Goal: Information Seeking & Learning: Learn about a topic

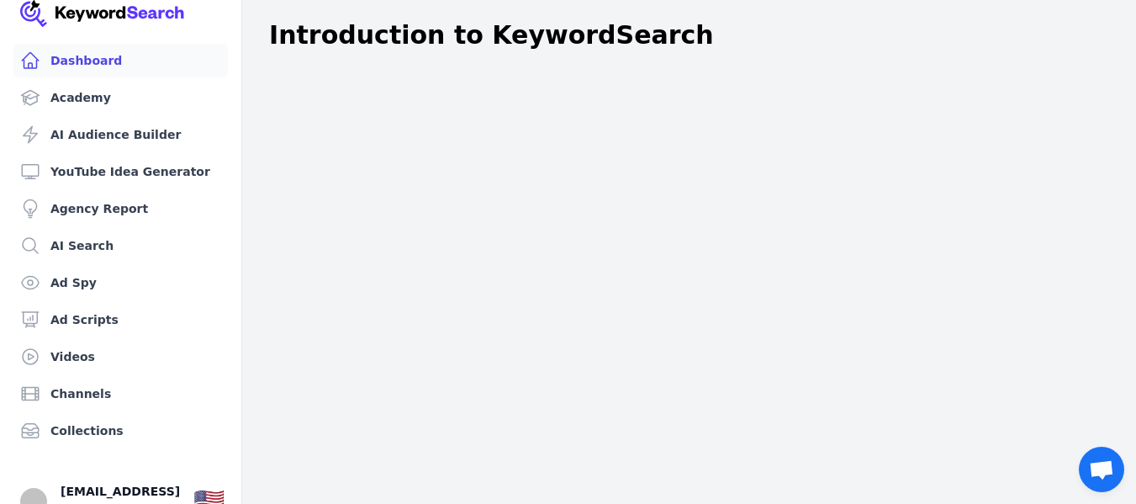
click at [117, 67] on link "Dashboard" at bounding box center [120, 61] width 214 height 34
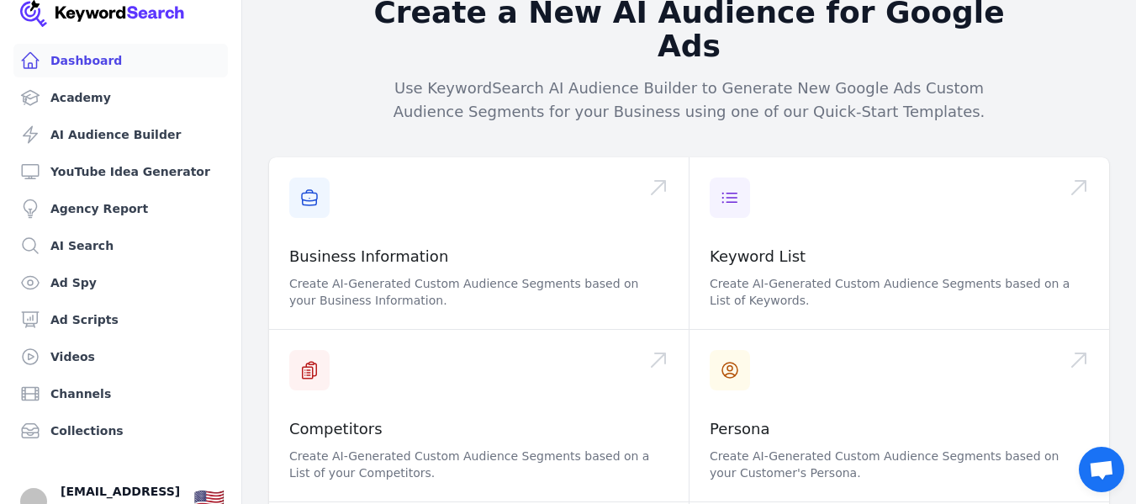
scroll to position [236, 0]
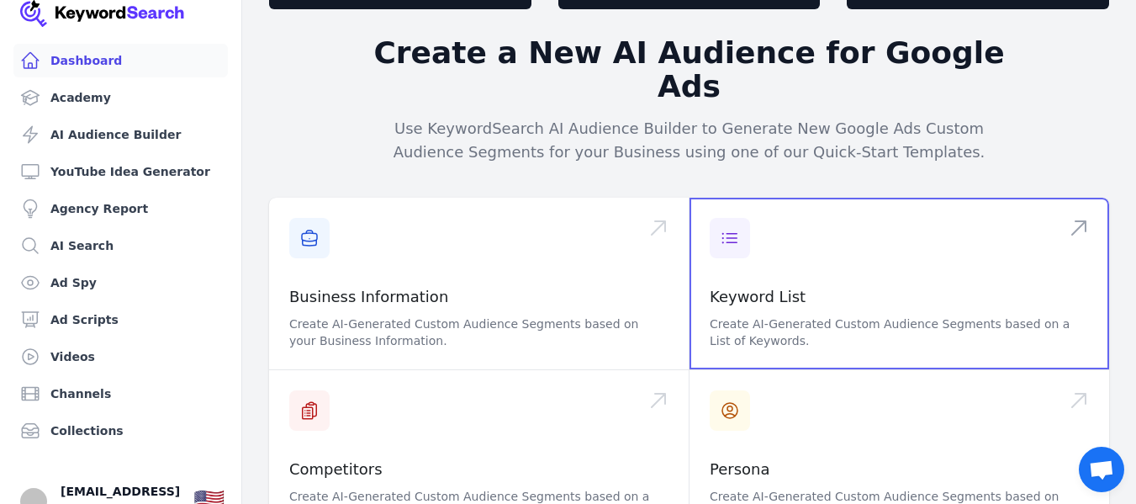
click at [729, 198] on span at bounding box center [899, 284] width 420 height 172
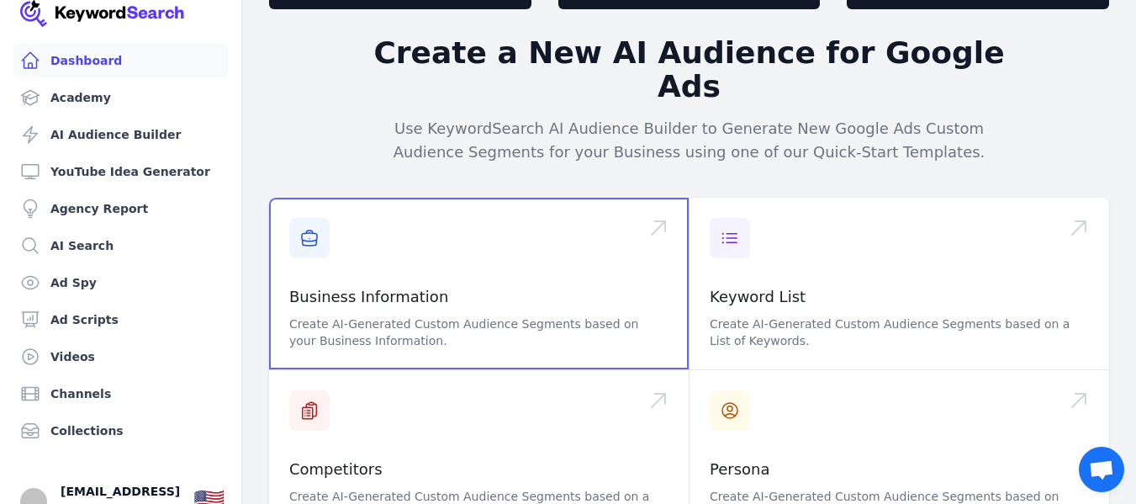
click at [488, 230] on span at bounding box center [479, 284] width 420 height 172
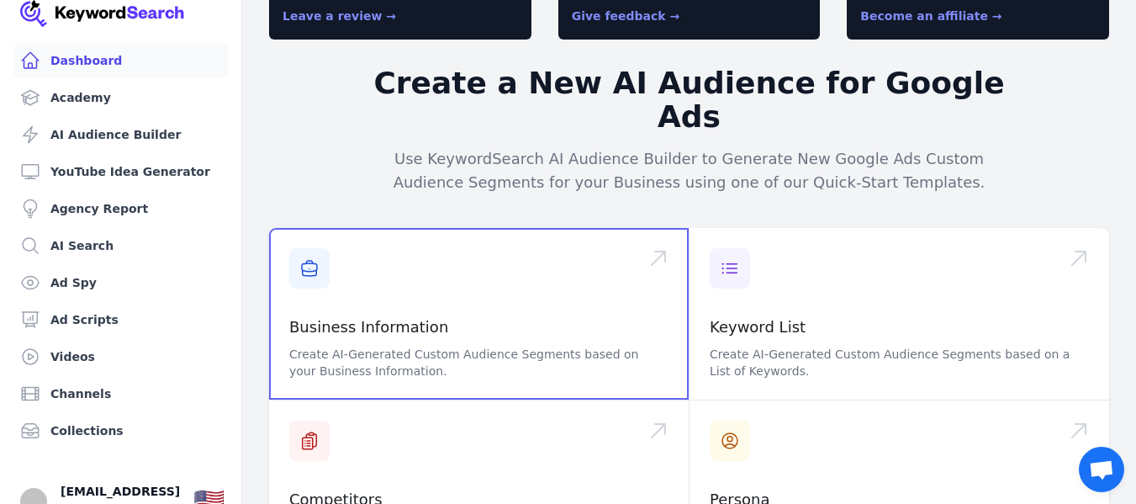
scroll to position [201, 0]
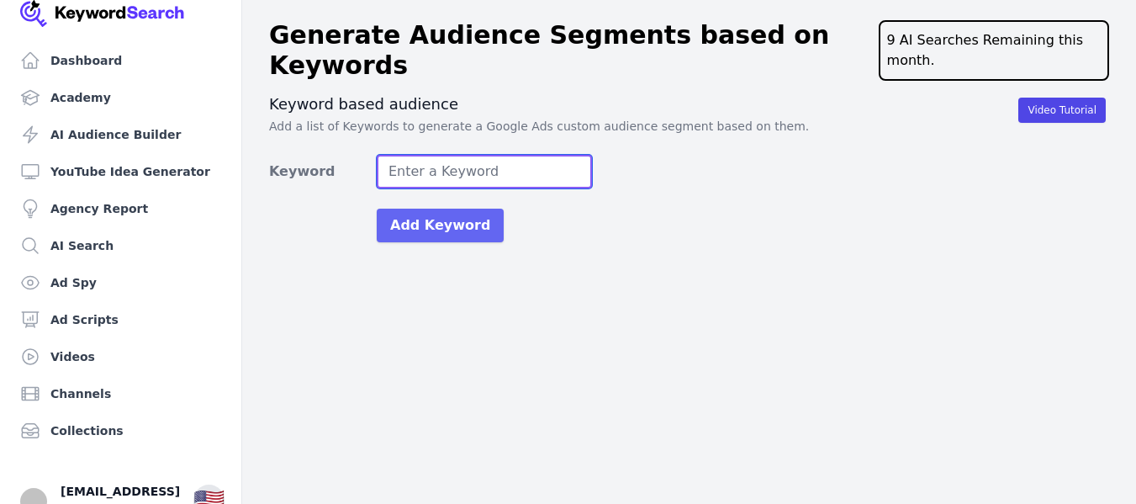
click at [567, 162] on input "Keyword" at bounding box center [484, 172] width 215 height 34
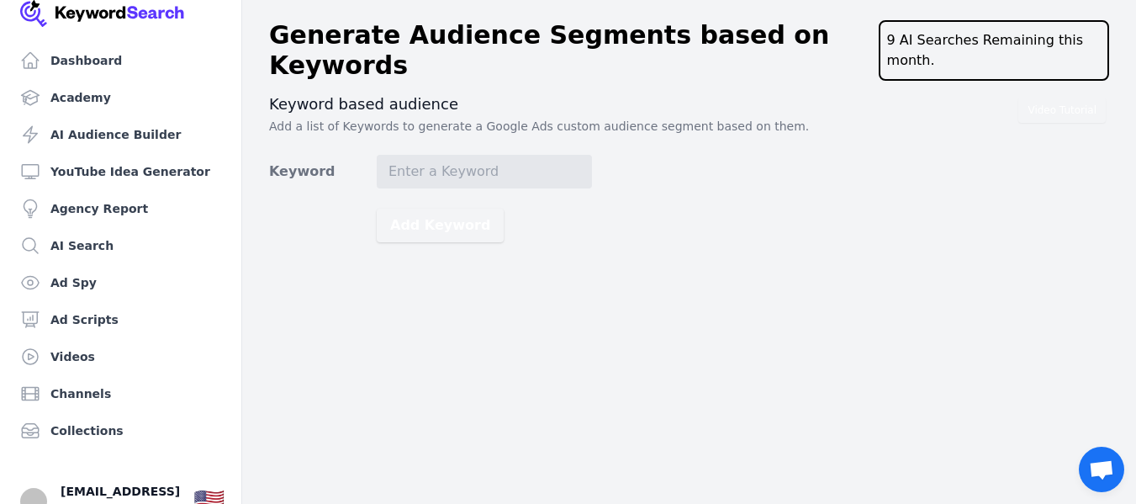
click at [463, 127] on p "Add a list of Keywords to generate a Google Ads custom audience segment based o…" at bounding box center [689, 126] width 840 height 17
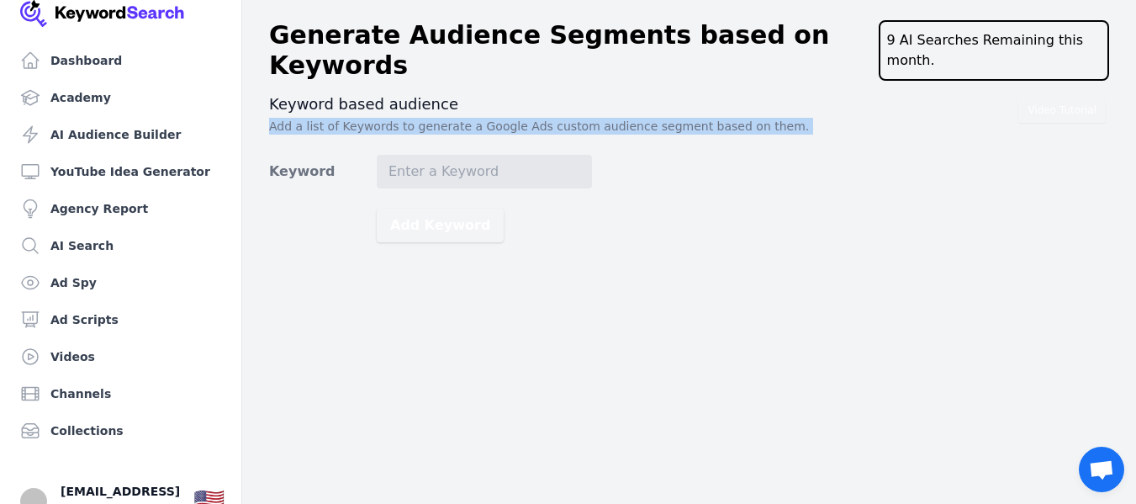
click at [463, 127] on p "Add a list of Keywords to generate a Google Ads custom audience segment based o…" at bounding box center [689, 126] width 840 height 17
click at [534, 273] on div "Dashboard Academy AI Audience Builder YouTube Idea Generator Agency Report AI S…" at bounding box center [568, 252] width 1136 height 504
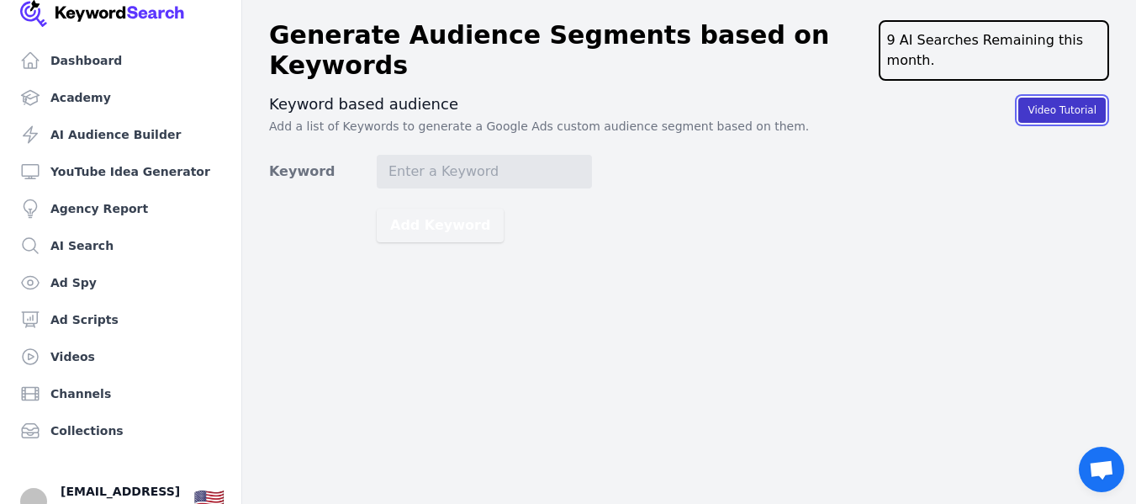
click at [1054, 117] on button "Video Tutorial" at bounding box center [1061, 110] width 87 height 25
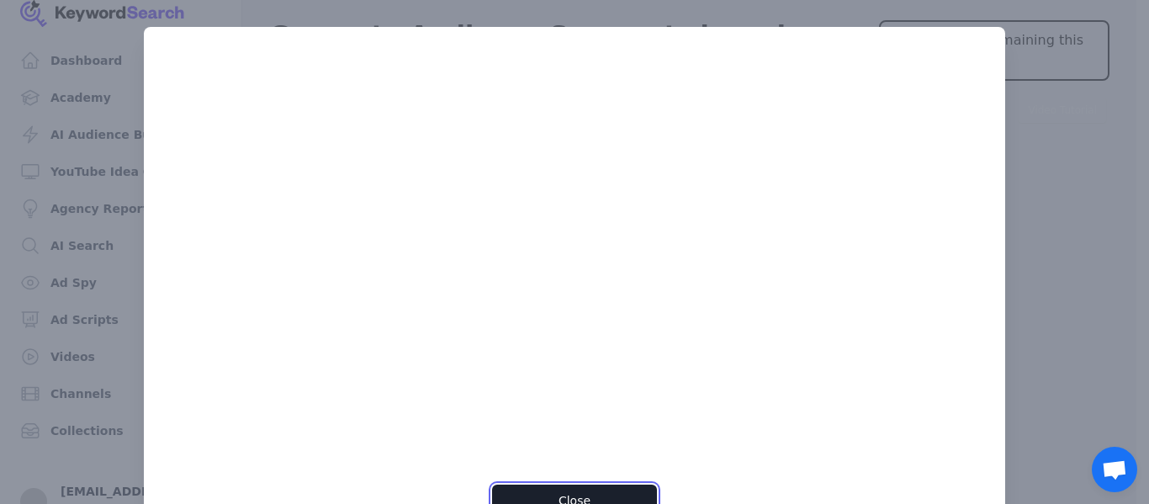
click at [601, 494] on button "Close" at bounding box center [574, 500] width 164 height 32
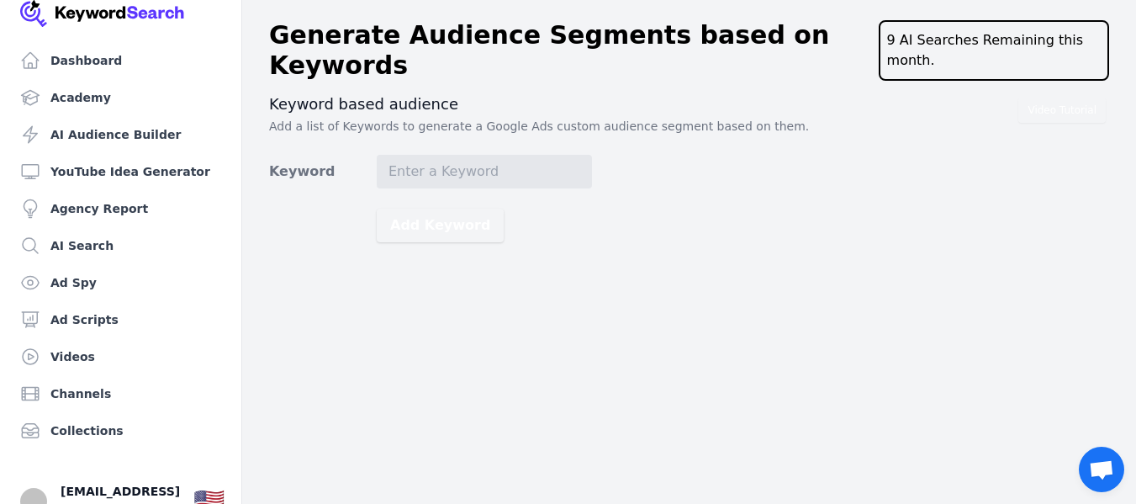
click at [957, 51] on div "9 AI Searches Remaining this month." at bounding box center [994, 50] width 230 height 61
click at [114, 126] on link "AI Audience Builder" at bounding box center [120, 135] width 214 height 34
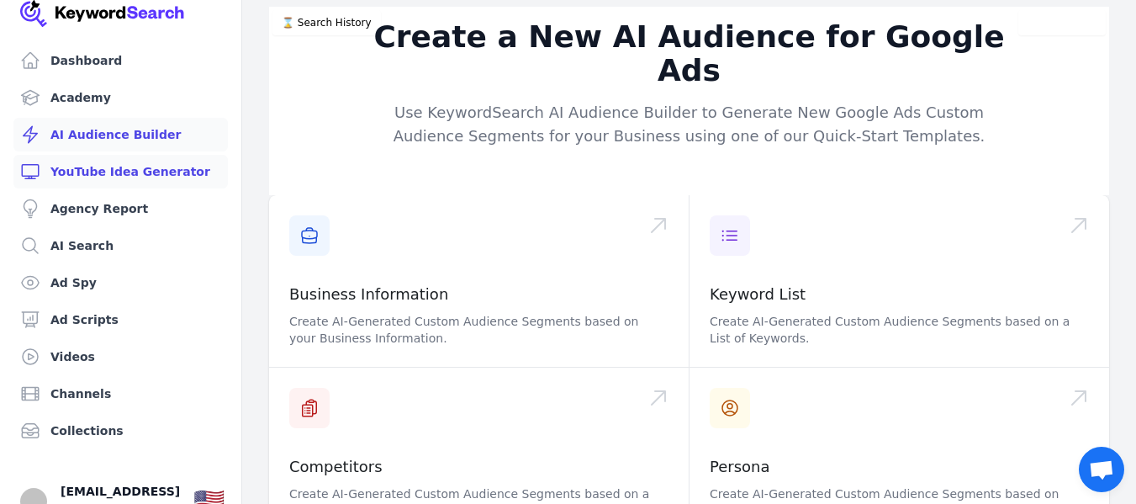
click at [142, 171] on link "YouTube Idea Generator" at bounding box center [120, 172] width 214 height 34
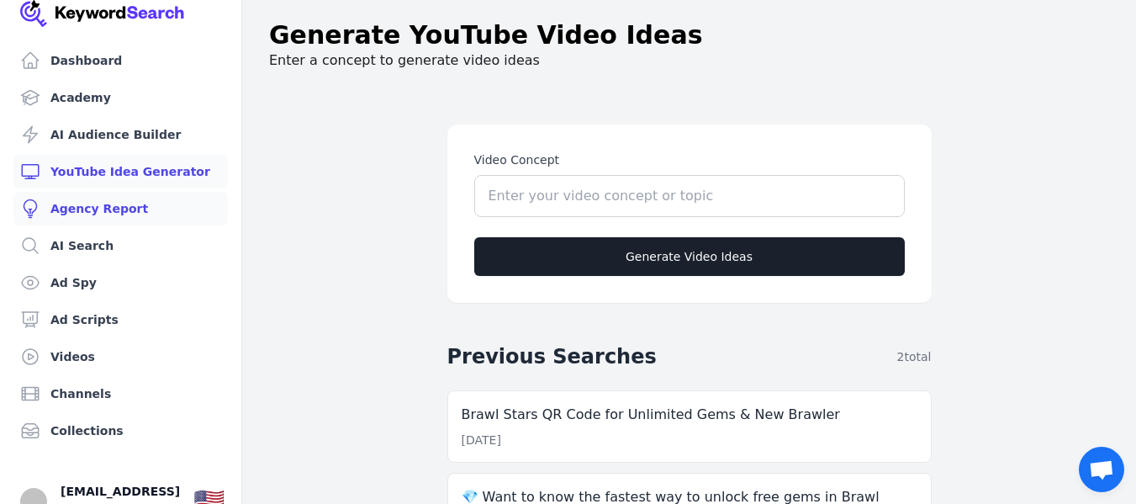
click at [159, 201] on link "Agency Report" at bounding box center [120, 209] width 214 height 34
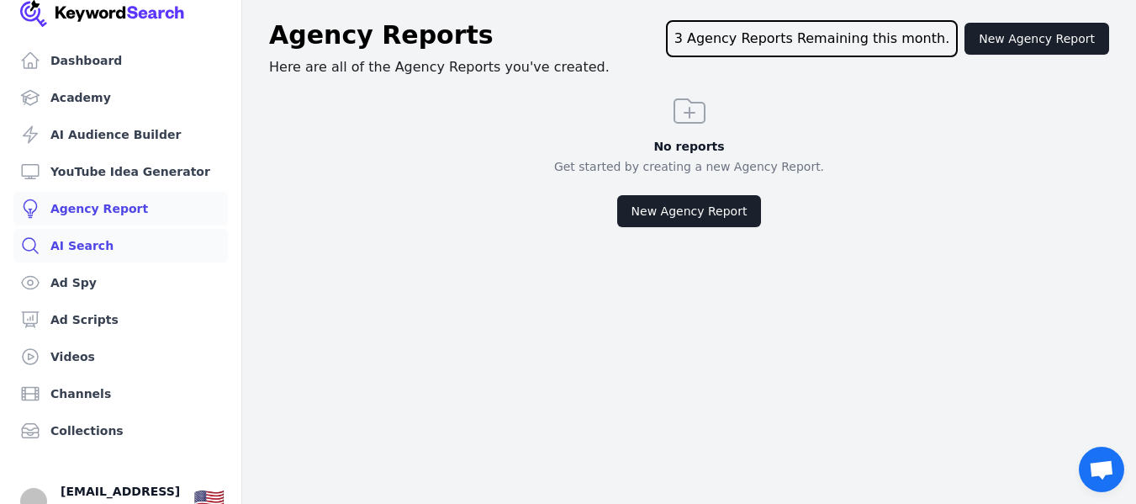
click at [89, 235] on link "AI Search" at bounding box center [120, 246] width 214 height 34
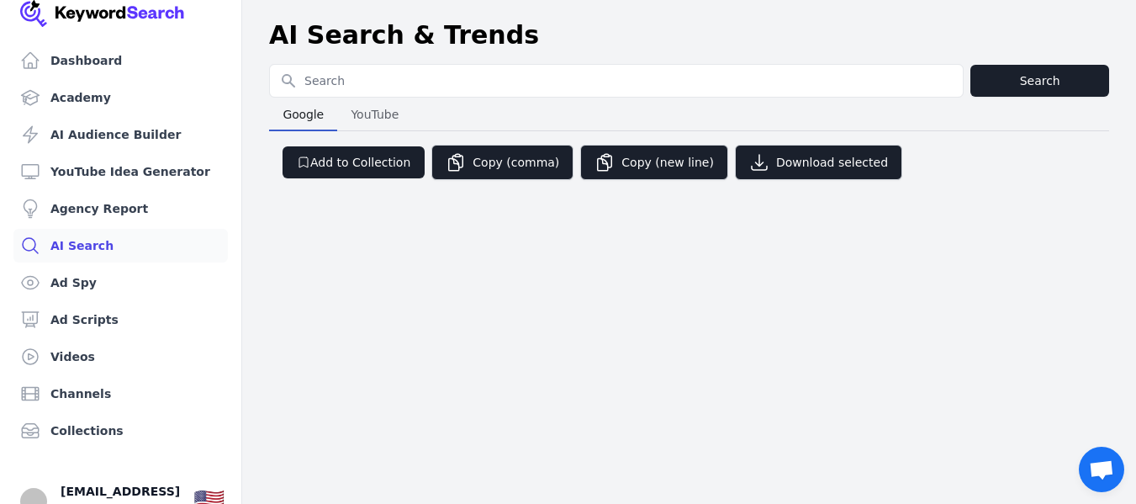
click at [374, 112] on span "YouTube" at bounding box center [374, 115] width 61 height 24
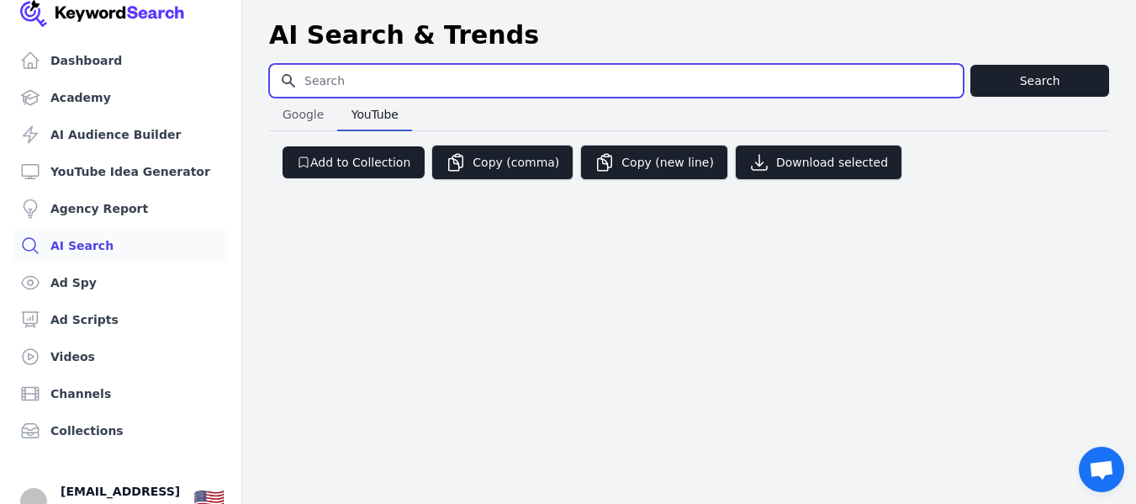
click at [366, 74] on input "Search for YouTube Keywords" at bounding box center [616, 81] width 693 height 32
click at [544, 75] on input "Search for YouTube Keywords" at bounding box center [616, 81] width 693 height 32
click at [546, 75] on input "Search for YouTube Keywords" at bounding box center [616, 81] width 693 height 32
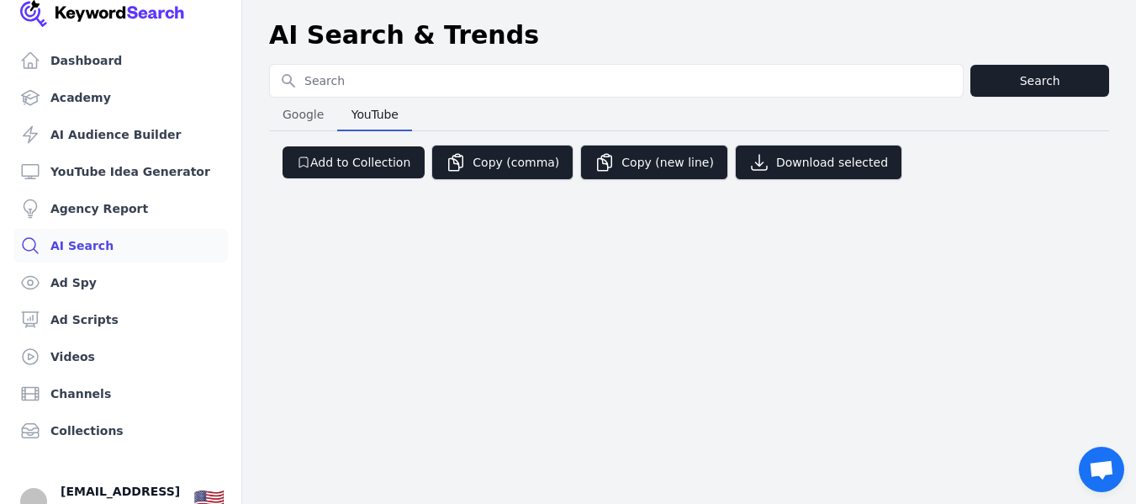
click at [592, 106] on div "Google Google YouTube YouTube" at bounding box center [689, 115] width 840 height 34
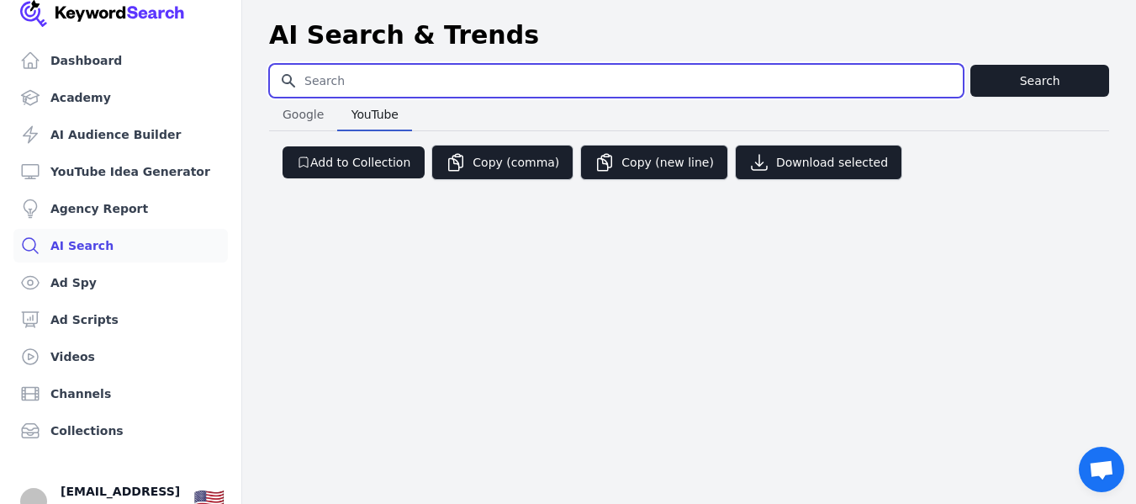
click at [418, 89] on input "Search for YouTube Keywords" at bounding box center [616, 81] width 693 height 32
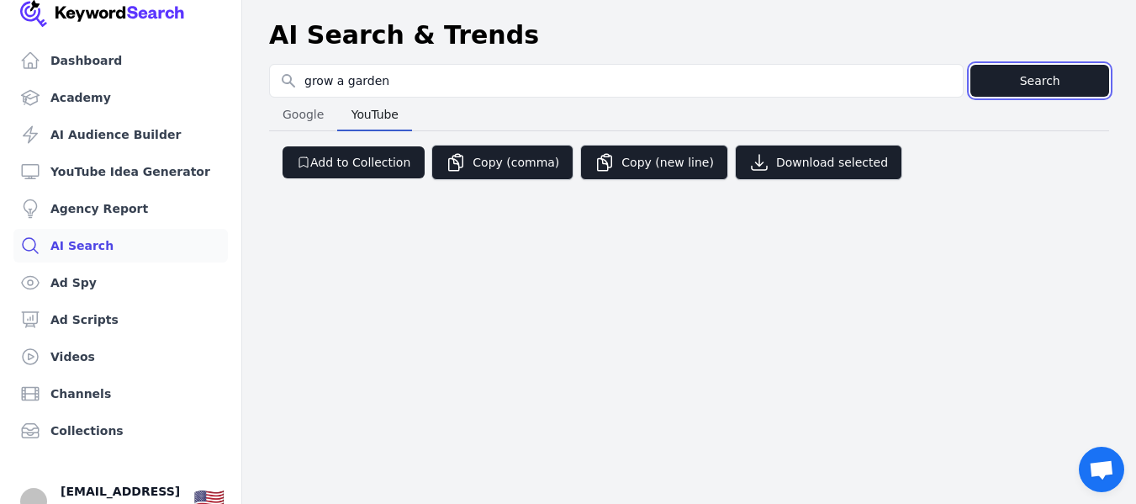
click at [1054, 79] on button "Search" at bounding box center [1039, 81] width 139 height 32
click at [632, 245] on div "Dashboard Academy AI Audience Builder YouTube Idea Generator Agency Report AI S…" at bounding box center [568, 252] width 1136 height 504
click at [642, 329] on div "Dashboard Academy AI Audience Builder YouTube Idea Generator Agency Report AI S…" at bounding box center [568, 252] width 1136 height 504
click at [650, 330] on div "Dashboard Academy AI Audience Builder YouTube Idea Generator Agency Report AI S…" at bounding box center [568, 252] width 1136 height 504
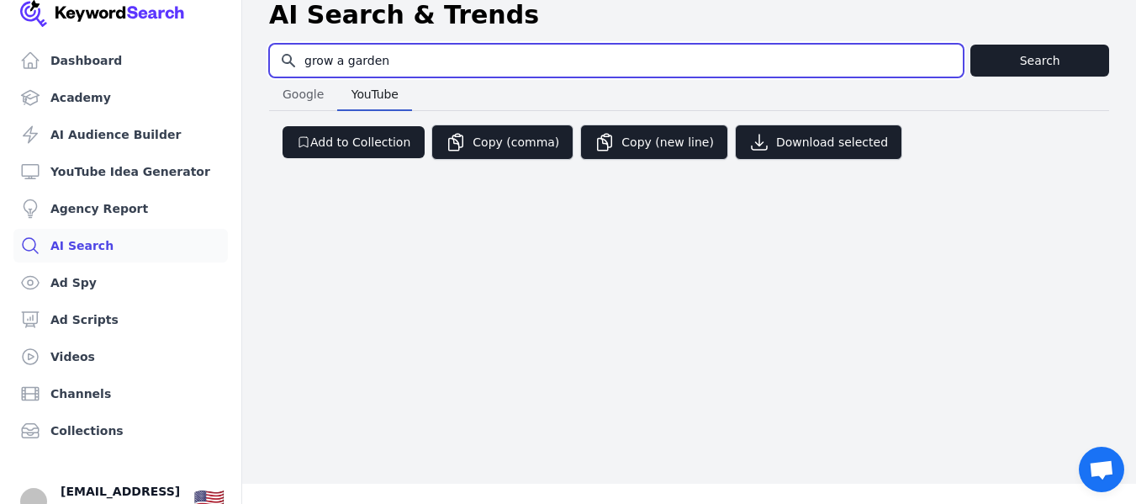
click at [723, 62] on input "grow a garden" at bounding box center [616, 61] width 693 height 32
type input "grow a garden roblox"
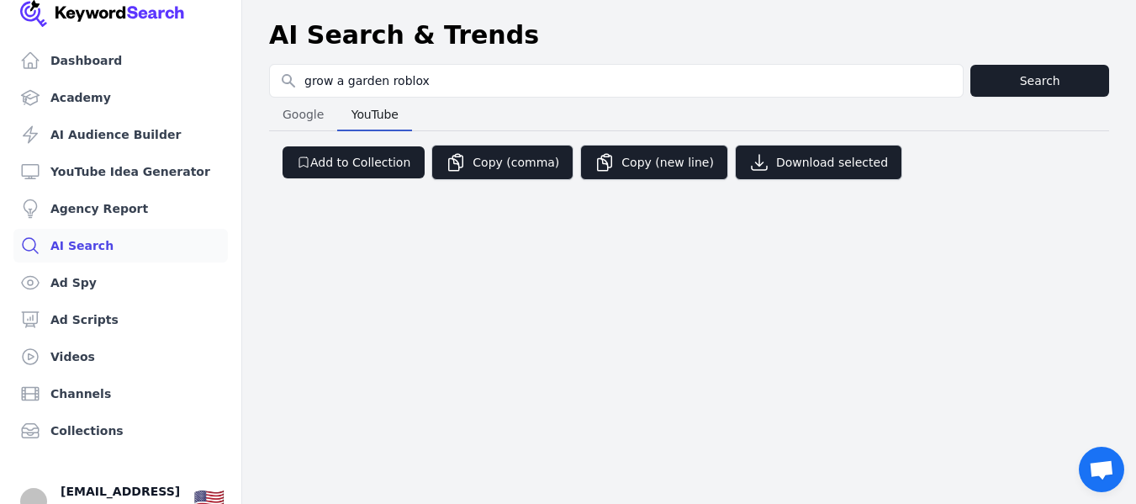
click at [578, 241] on div "Dashboard Academy AI Audience Builder YouTube Idea Generator Agency Report AI S…" at bounding box center [568, 252] width 1136 height 504
click at [430, 296] on div "Dashboard Academy AI Audience Builder YouTube Idea Generator Agency Report AI S…" at bounding box center [568, 252] width 1136 height 504
click at [415, 308] on div "Dashboard Academy AI Audience Builder YouTube Idea Generator Agency Report AI S…" at bounding box center [568, 252] width 1136 height 504
click at [409, 314] on div "Dashboard Academy AI Audience Builder YouTube Idea Generator Agency Report AI S…" at bounding box center [568, 252] width 1136 height 504
click at [406, 314] on div "Dashboard Academy AI Audience Builder YouTube Idea Generator Agency Report AI S…" at bounding box center [568, 252] width 1136 height 504
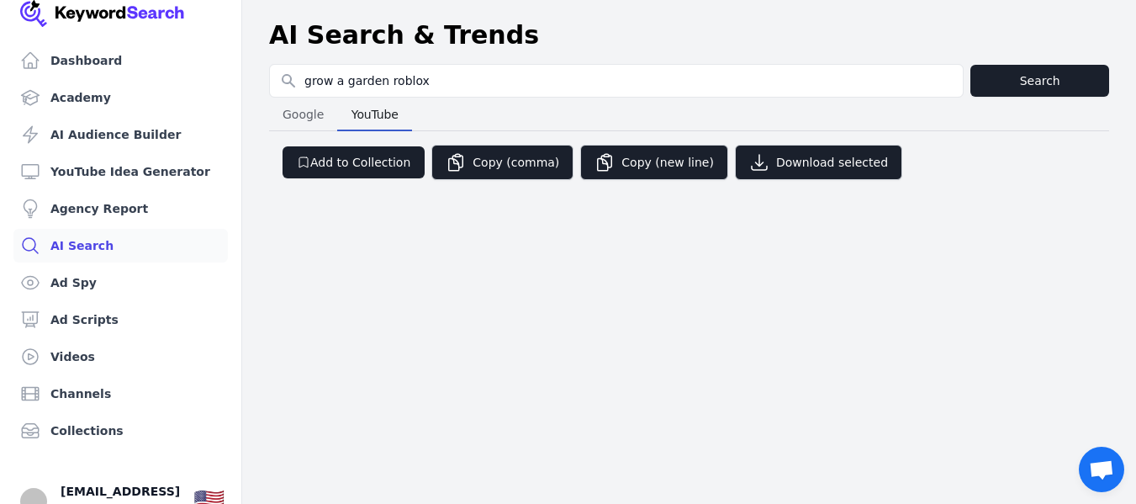
click at [407, 314] on div "Dashboard Academy AI Audience Builder YouTube Idea Generator Agency Report AI S…" at bounding box center [568, 252] width 1136 height 504
drag, startPoint x: 408, startPoint y: 314, endPoint x: 435, endPoint y: 375, distance: 66.2
click at [416, 323] on div "Dashboard Academy AI Audience Builder YouTube Idea Generator Agency Report AI S…" at bounding box center [568, 252] width 1136 height 504
click at [449, 393] on div "Dashboard Academy AI Audience Builder YouTube Idea Generator Agency Report AI S…" at bounding box center [568, 252] width 1136 height 504
drag, startPoint x: 449, startPoint y: 393, endPoint x: 488, endPoint y: 367, distance: 47.1
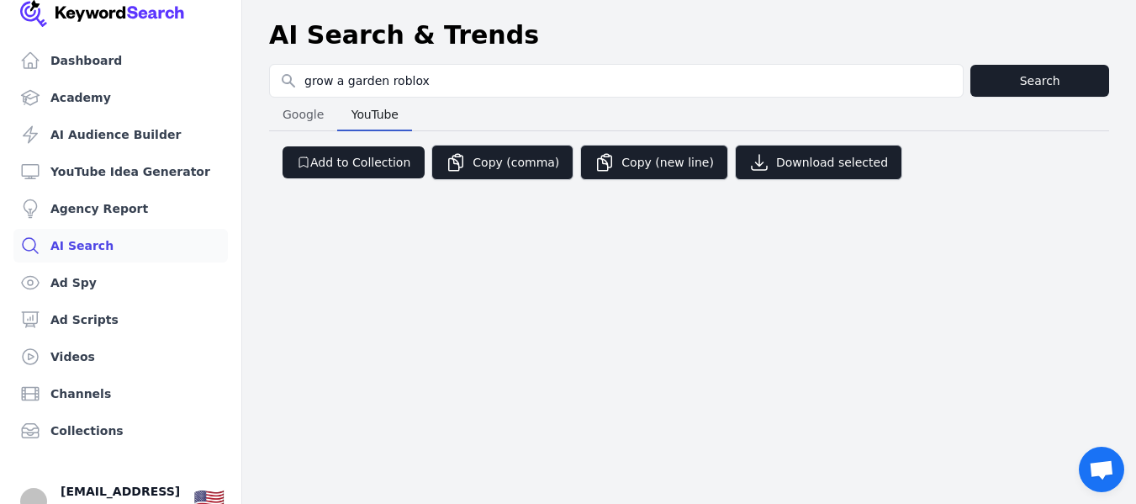
click at [452, 391] on div "Dashboard Academy AI Audience Builder YouTube Idea Generator Agency Report AI S…" at bounding box center [568, 252] width 1136 height 504
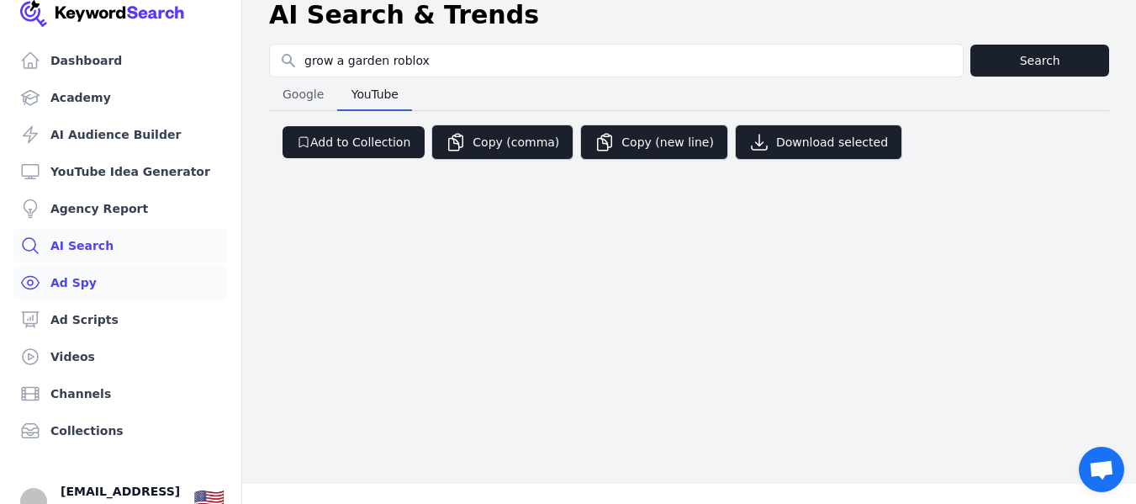
click at [102, 273] on link "Ad Spy" at bounding box center [120, 283] width 214 height 34
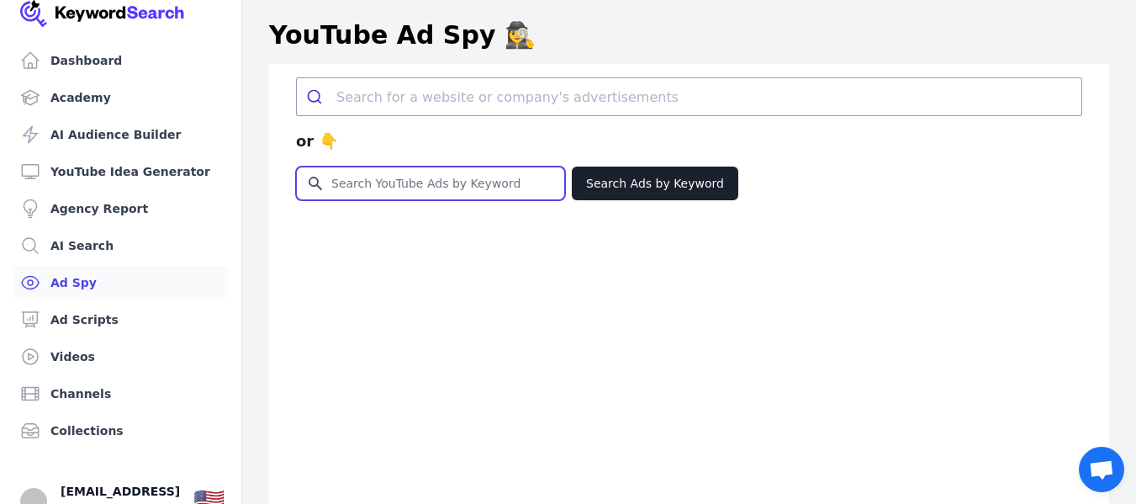
click at [382, 188] on input "Search for YouTube Keywords" at bounding box center [430, 183] width 267 height 32
type input "ل"
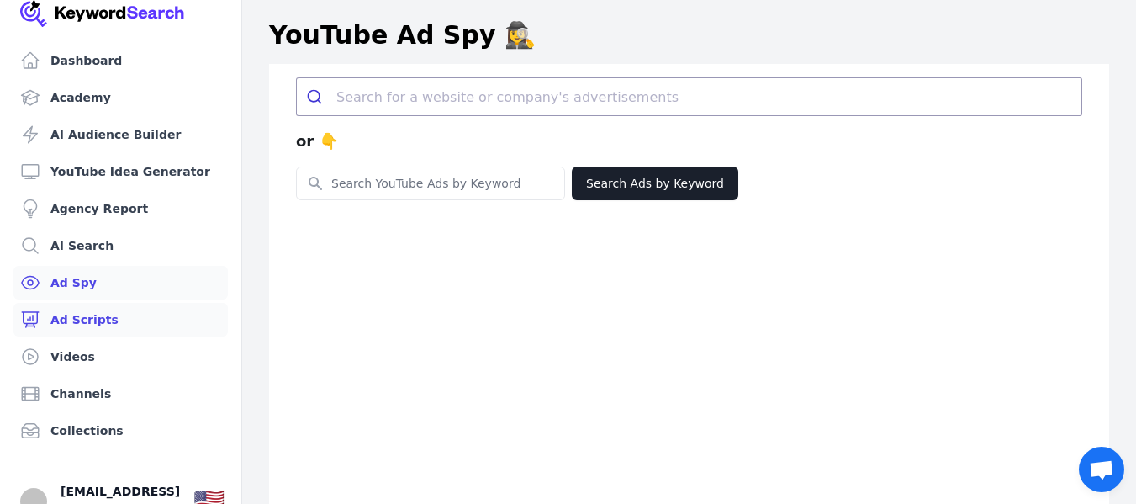
click at [124, 328] on link "Ad Scripts" at bounding box center [120, 320] width 214 height 34
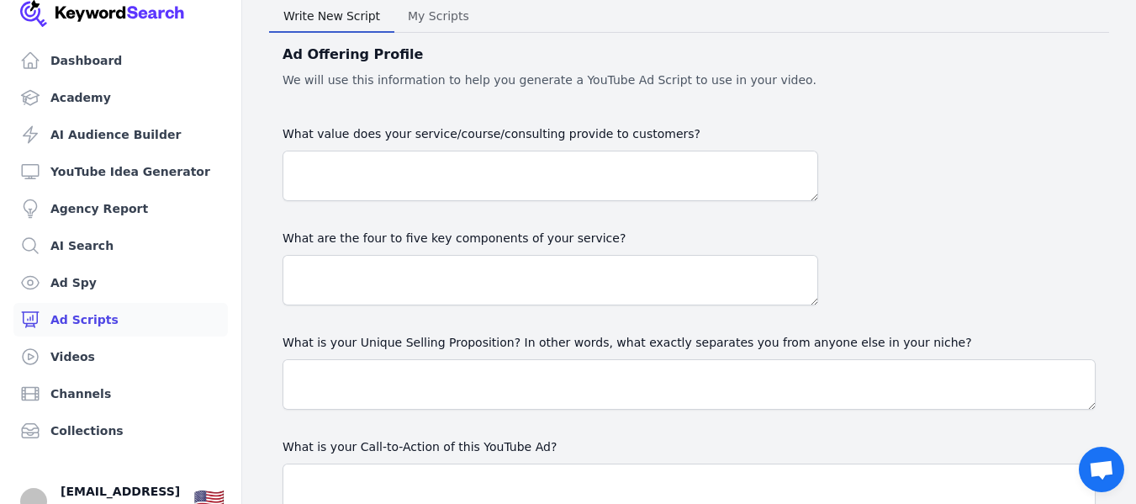
scroll to position [40, 0]
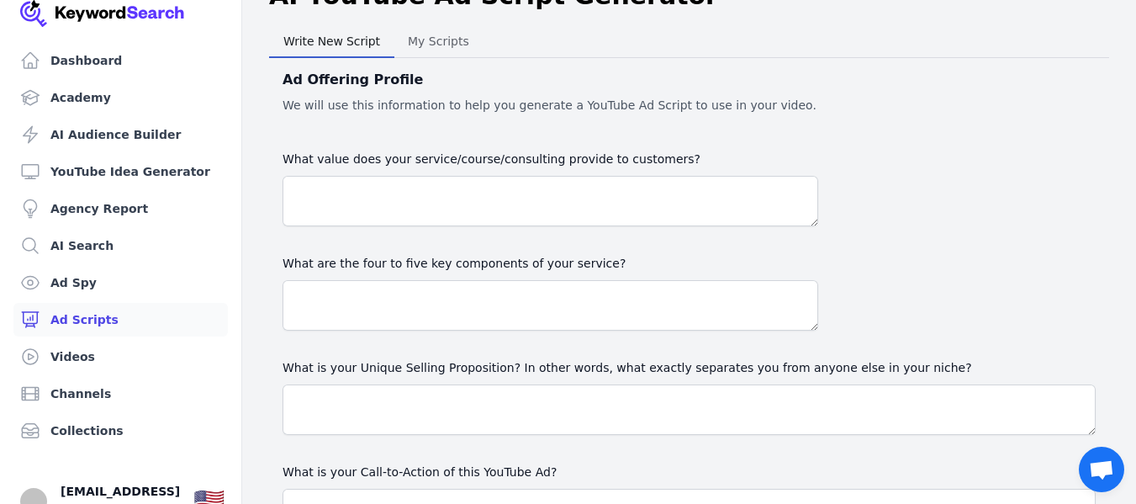
click at [621, 156] on label "What value does your service/course/consulting provide to customers?" at bounding box center [551, 159] width 536 height 20
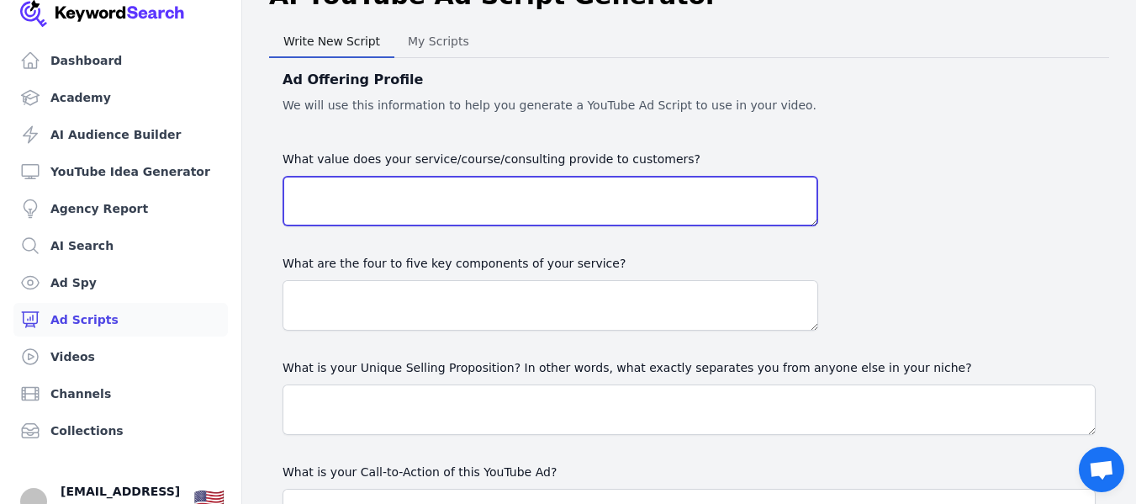
click at [621, 176] on textarea "What value does your service/course/consulting provide to customers?" at bounding box center [551, 201] width 536 height 50
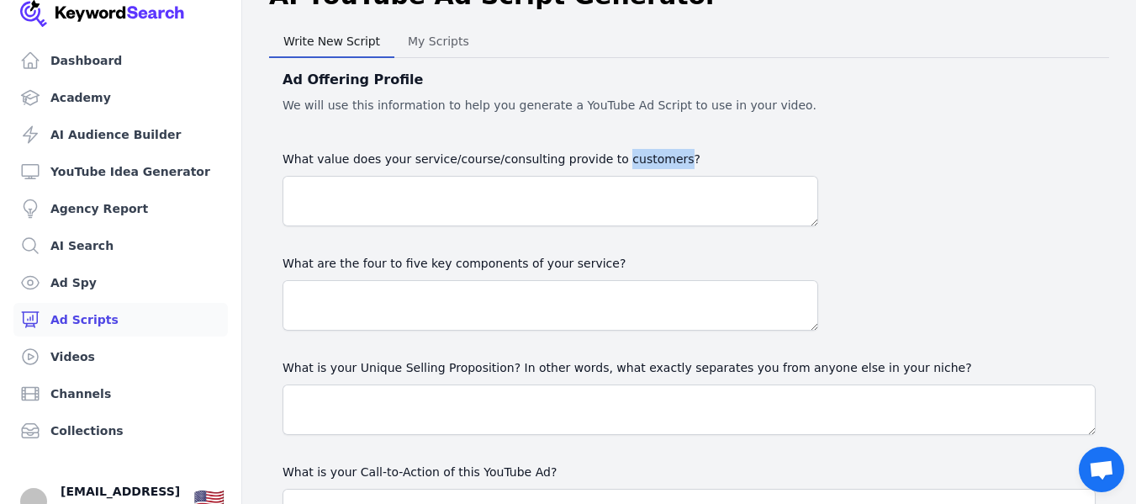
click at [621, 156] on label "What value does your service/course/consulting provide to customers?" at bounding box center [551, 159] width 536 height 20
click at [621, 176] on textarea "What value does your service/course/consulting provide to customers?" at bounding box center [551, 201] width 536 height 50
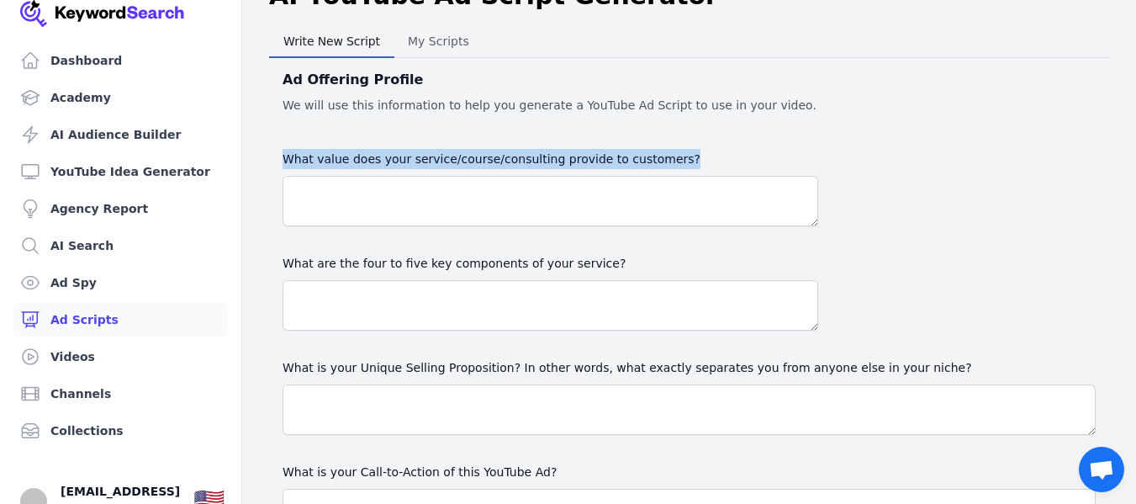
click at [621, 156] on label "What value does your service/course/consulting provide to customers?" at bounding box center [551, 159] width 536 height 20
click at [621, 176] on textarea "What value does your service/course/consulting provide to customers?" at bounding box center [551, 201] width 536 height 50
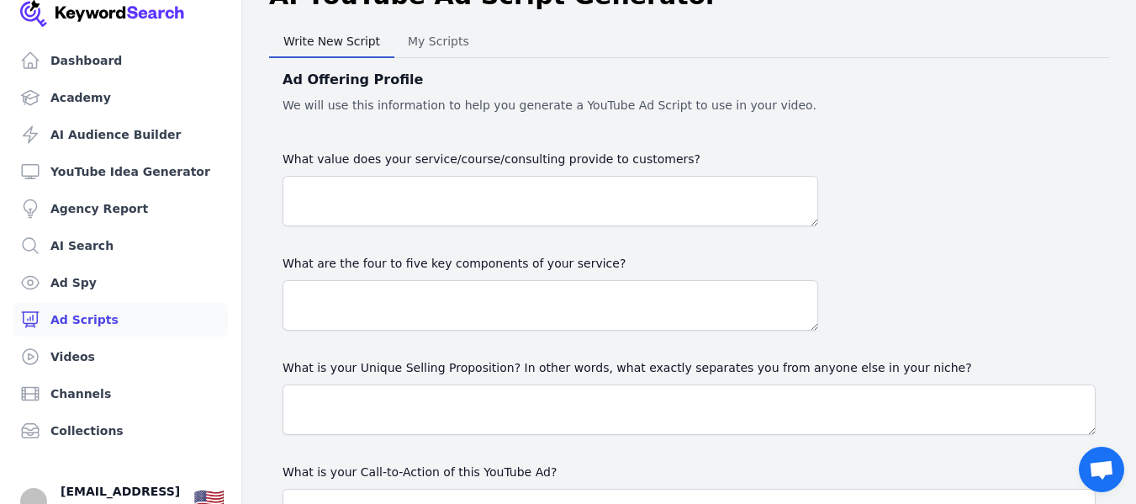
click at [567, 260] on label "What are the four to five key components of your service?" at bounding box center [551, 263] width 536 height 20
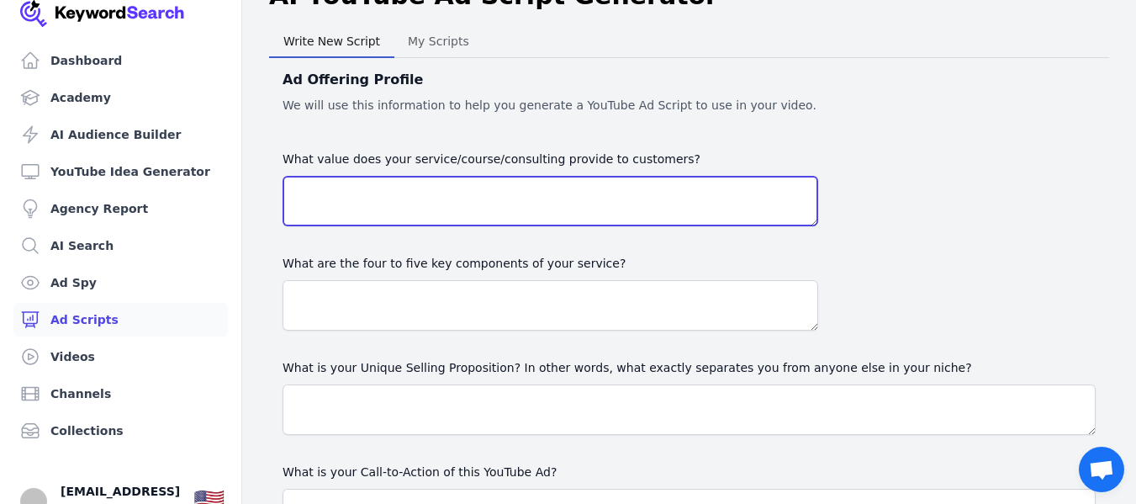
click at [567, 226] on textarea "What value does your service/course/consulting provide to customers?" at bounding box center [551, 201] width 536 height 50
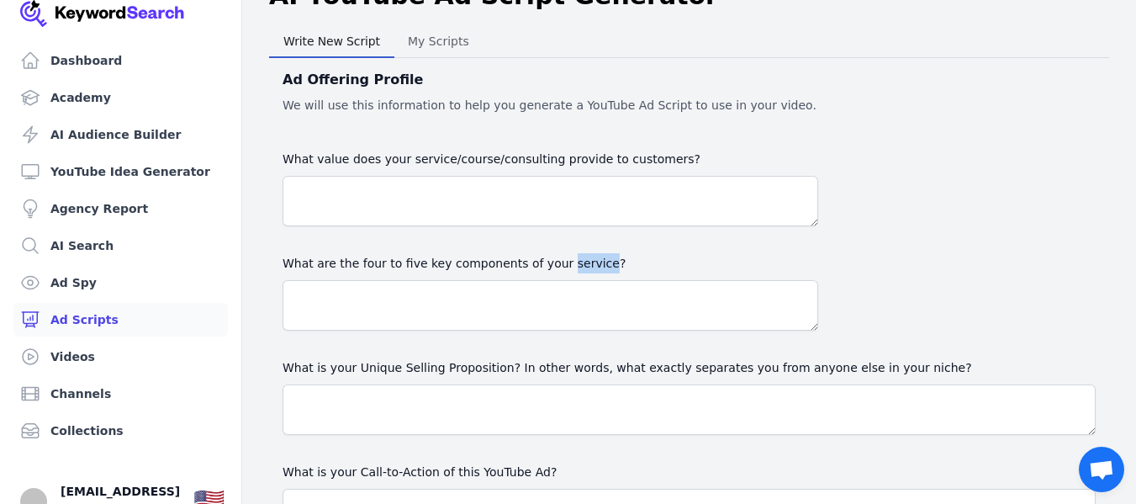
click at [567, 260] on label "What are the four to five key components of your service?" at bounding box center [551, 263] width 536 height 20
click at [567, 226] on textarea "What value does your service/course/consulting provide to customers?" at bounding box center [551, 201] width 536 height 50
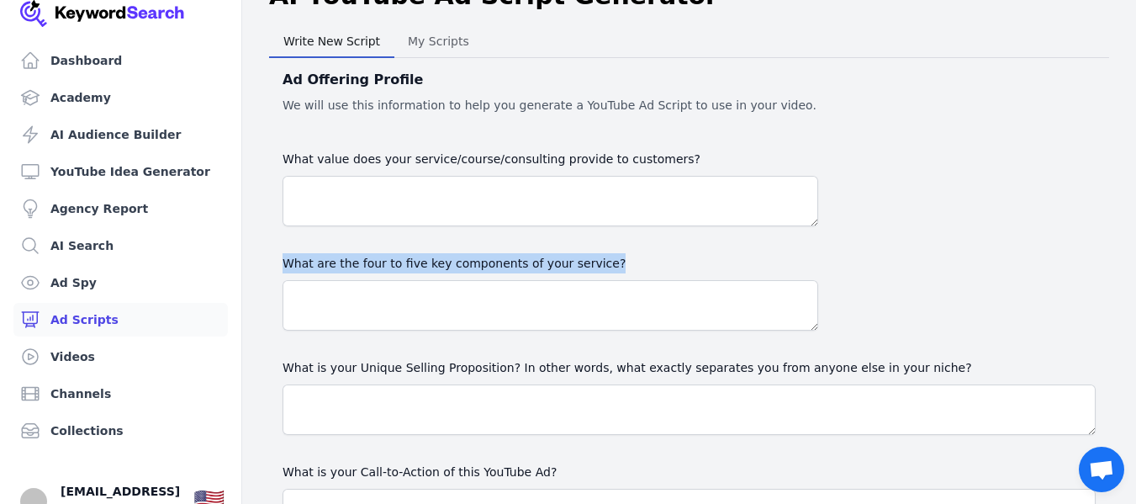
click at [567, 260] on label "What are the four to five key components of your service?" at bounding box center [551, 263] width 536 height 20
click at [567, 226] on textarea "What value does your service/course/consulting provide to customers?" at bounding box center [551, 201] width 536 height 50
click at [567, 260] on label "What are the four to five key components of your service?" at bounding box center [551, 263] width 536 height 20
click at [567, 226] on textarea "What value does your service/course/consulting provide to customers?" at bounding box center [551, 201] width 536 height 50
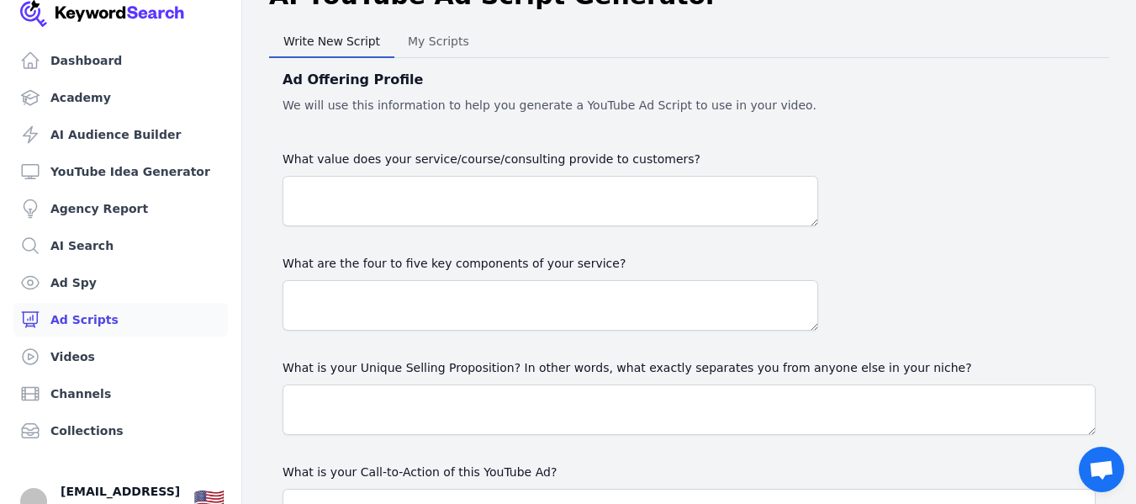
click at [617, 368] on label "What is your Unique Selling Proposition? In other words, what exactly separates…" at bounding box center [689, 367] width 813 height 20
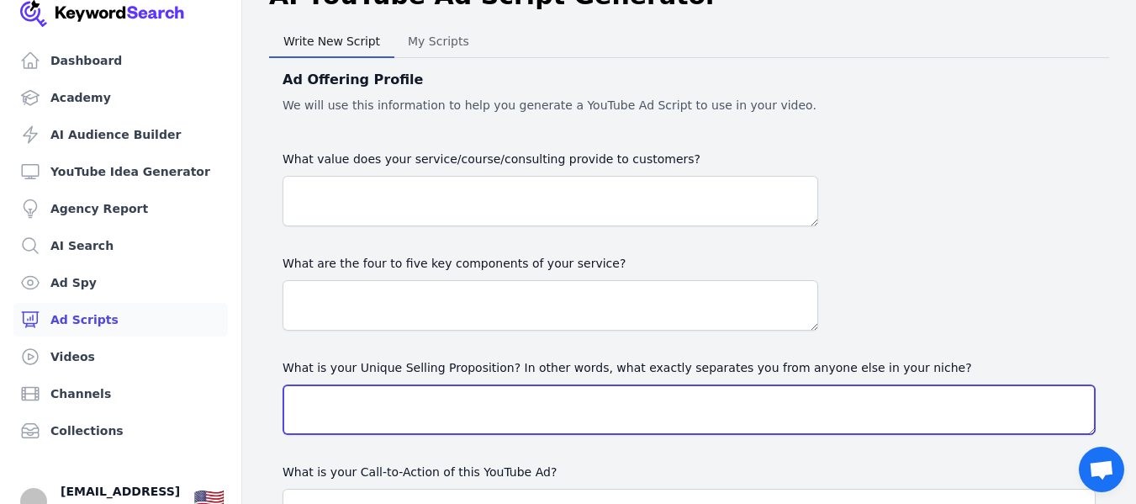
click at [617, 384] on textarea "What is your Unique Selling Proposition? In other words, what exactly separates…" at bounding box center [689, 409] width 813 height 50
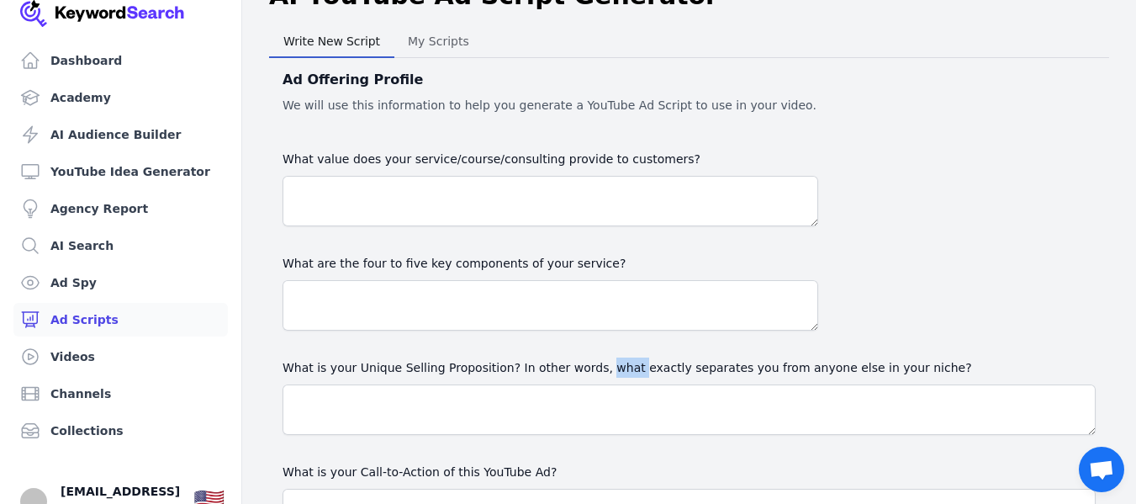
click at [617, 368] on label "What is your Unique Selling Proposition? In other words, what exactly separates…" at bounding box center [689, 367] width 813 height 20
click at [617, 384] on textarea "What is your Unique Selling Proposition? In other words, what exactly separates…" at bounding box center [689, 409] width 813 height 50
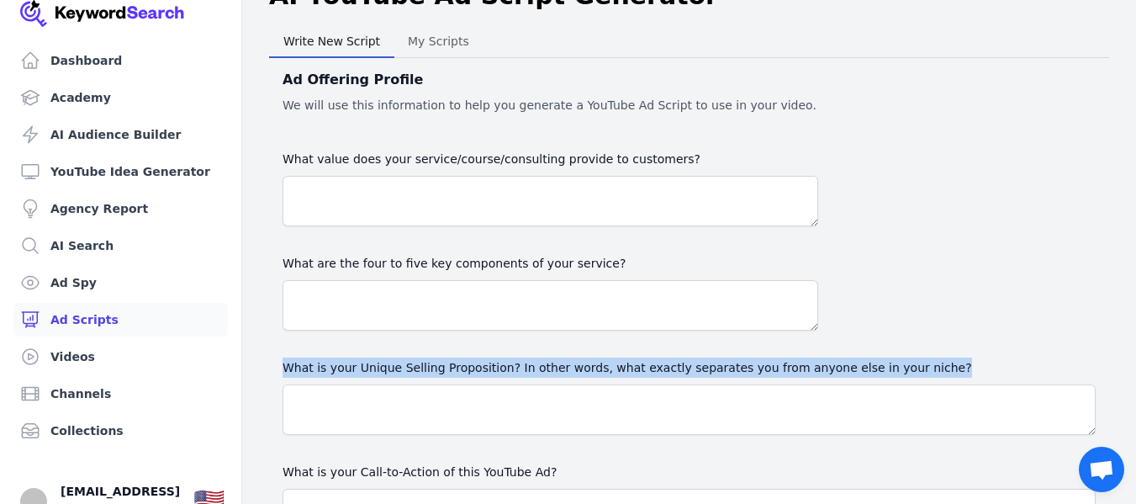
click at [617, 368] on label "What is your Unique Selling Proposition? In other words, what exactly separates…" at bounding box center [689, 367] width 813 height 20
click at [617, 384] on textarea "What is your Unique Selling Proposition? In other words, what exactly separates…" at bounding box center [689, 409] width 813 height 50
click at [617, 368] on label "What is your Unique Selling Proposition? In other words, what exactly separates…" at bounding box center [689, 367] width 813 height 20
click at [617, 384] on textarea "What is your Unique Selling Proposition? In other words, what exactly separates…" at bounding box center [689, 409] width 813 height 50
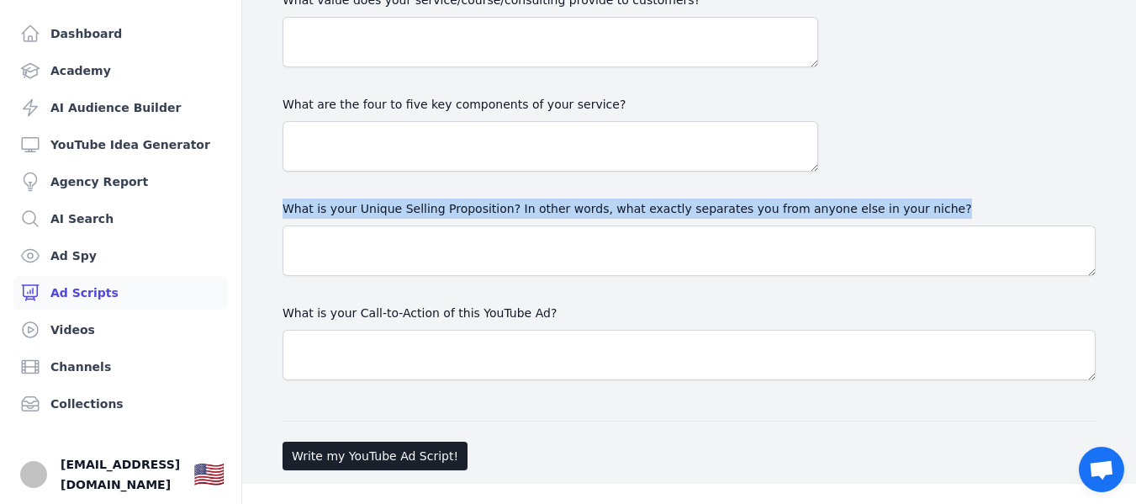
scroll to position [34, 0]
click at [145, 319] on link "Videos" at bounding box center [120, 329] width 214 height 34
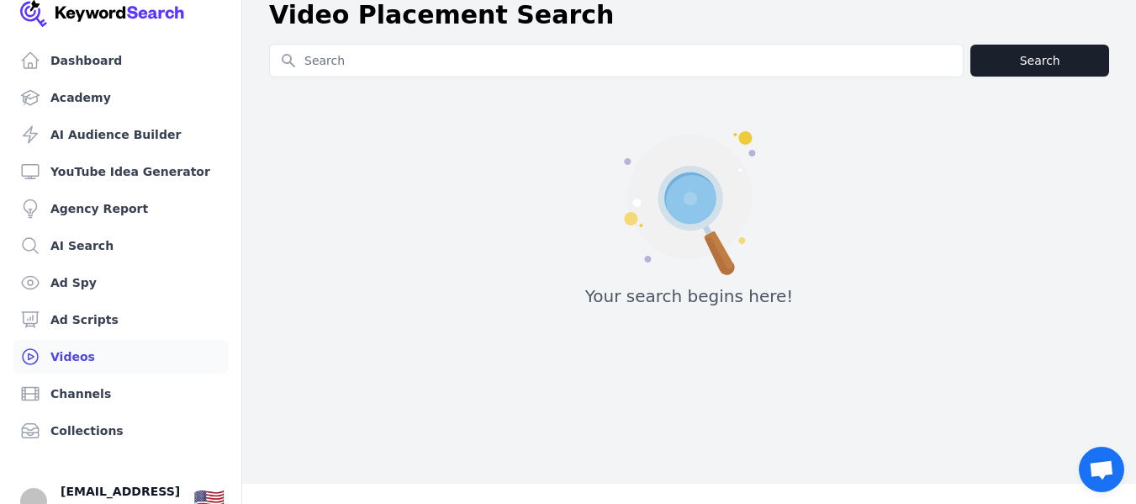
scroll to position [0, 0]
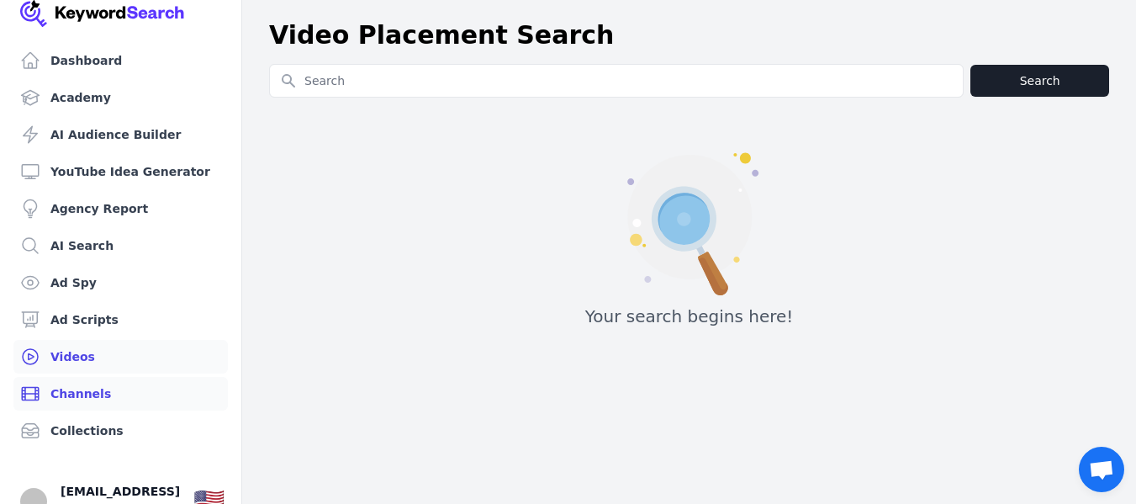
click at [103, 397] on link "Channels" at bounding box center [120, 394] width 214 height 34
